Goal: Information Seeking & Learning: Learn about a topic

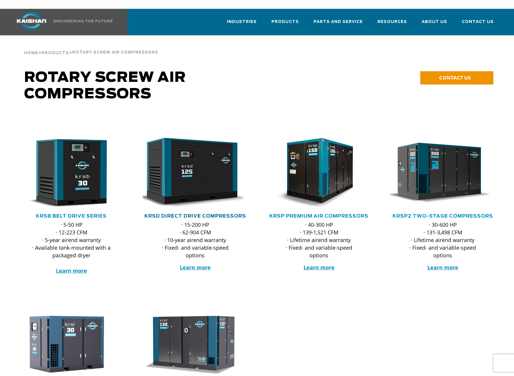
click at [193, 214] on link "KRSD Direct Drive Compressors" at bounding box center [195, 216] width 102 height 5
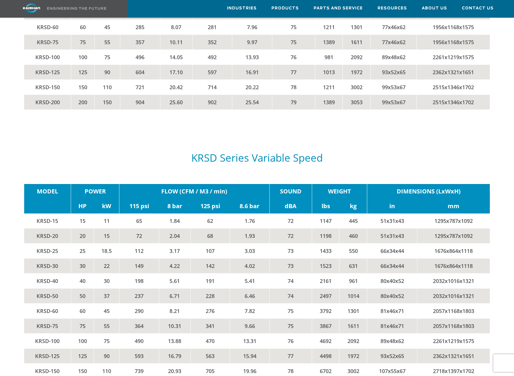
scroll to position [1119, 0]
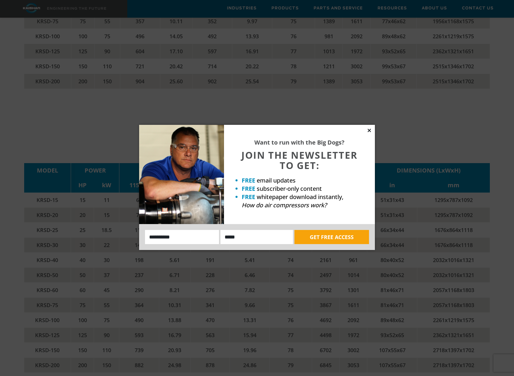
click at [368, 130] on icon at bounding box center [368, 130] width 5 height 5
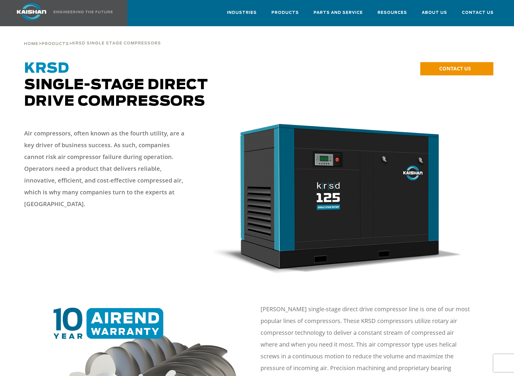
scroll to position [0, 0]
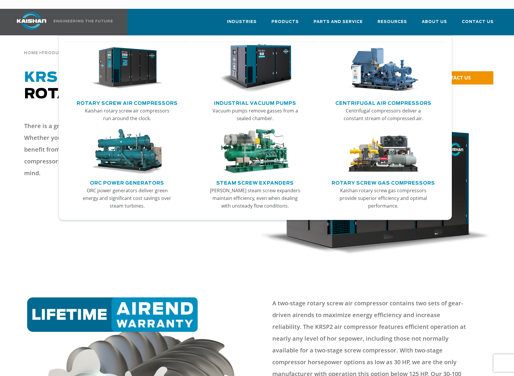
click at [123, 98] on link "Rotary Screw Air Compressors" at bounding box center [127, 102] width 101 height 9
